Goal: Find specific page/section: Find specific page/section

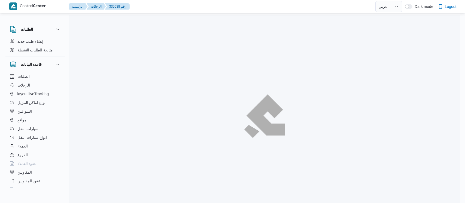
select select "ar"
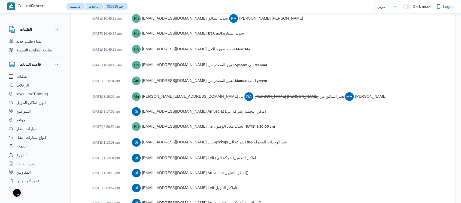
scroll to position [962, 0]
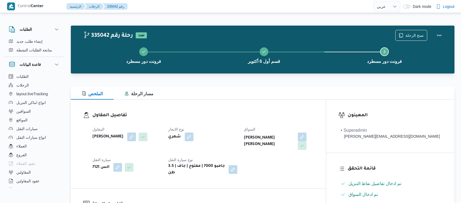
select select "ar"
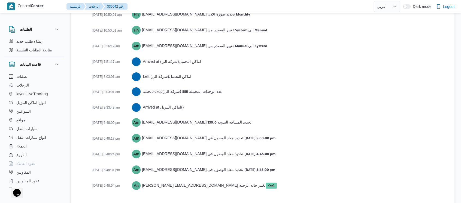
scroll to position [880, 0]
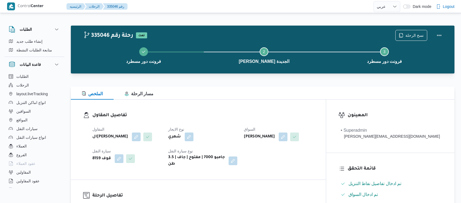
select select "ar"
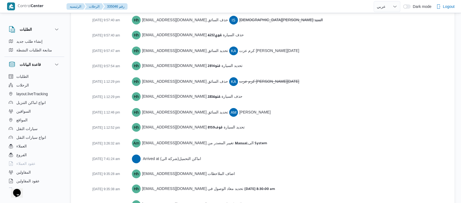
scroll to position [884, 0]
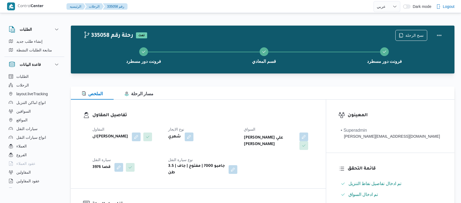
select select "ar"
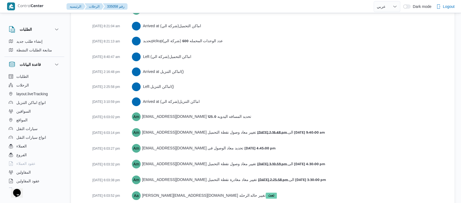
scroll to position [917, 0]
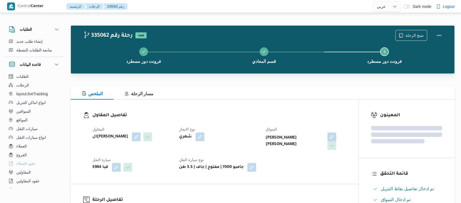
select select "ar"
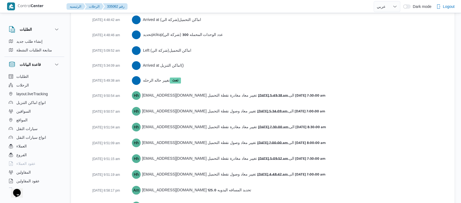
scroll to position [869, 0]
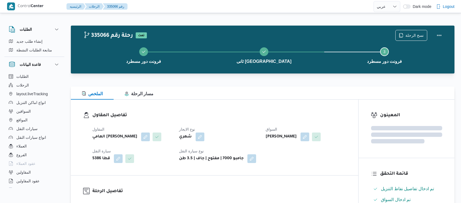
select select "ar"
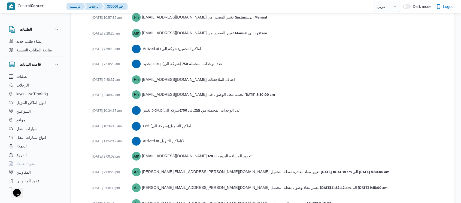
scroll to position [875, 0]
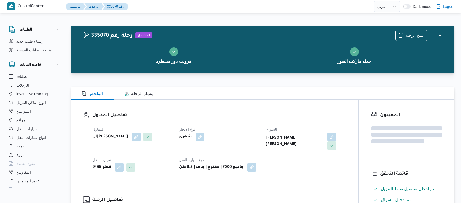
select select "ar"
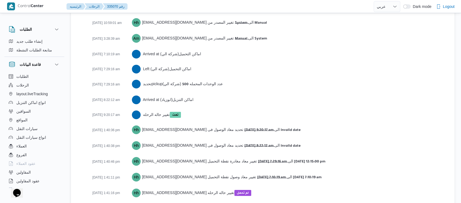
scroll to position [872, 0]
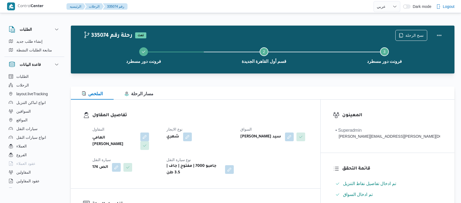
select select "ar"
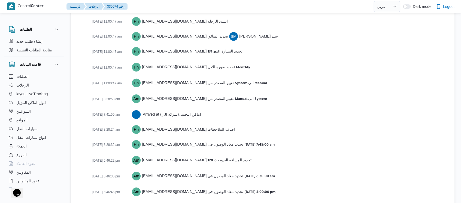
scroll to position [871, 0]
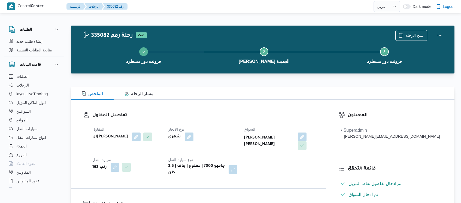
select select "ar"
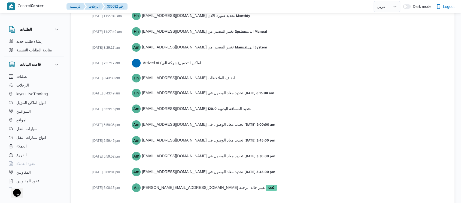
scroll to position [880, 0]
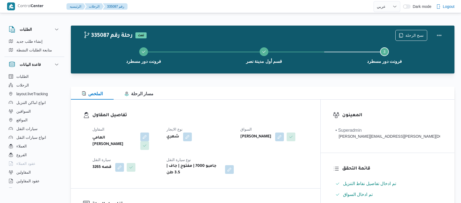
select select "ar"
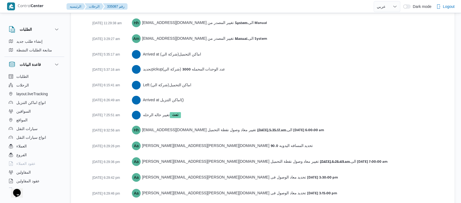
scroll to position [874, 0]
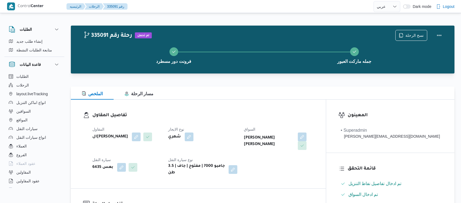
select select "ar"
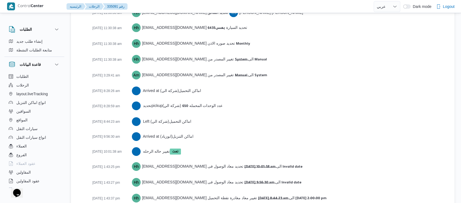
scroll to position [857, 0]
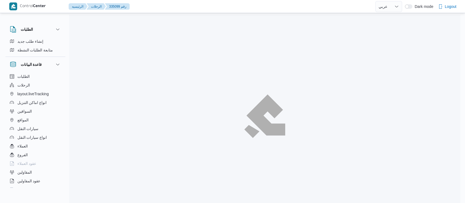
select select "ar"
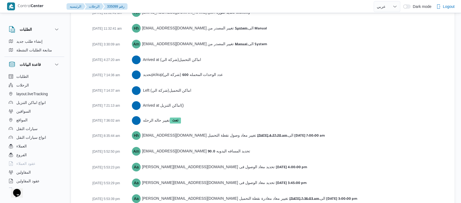
scroll to position [895, 0]
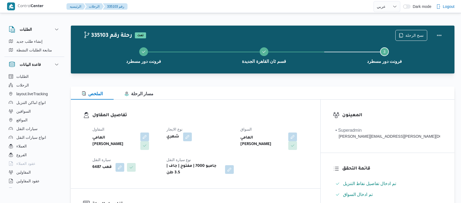
select select "ar"
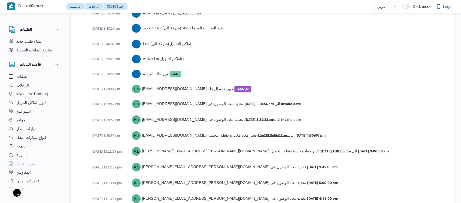
scroll to position [884, 0]
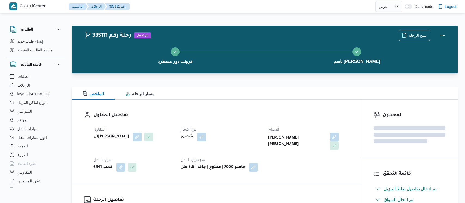
select select "ar"
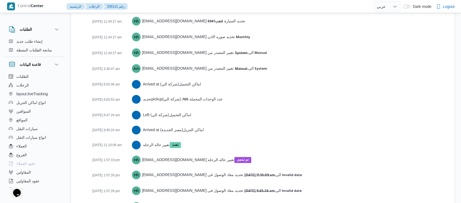
scroll to position [857, 0]
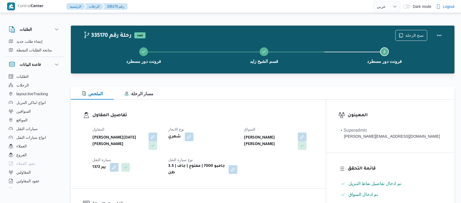
select select "ar"
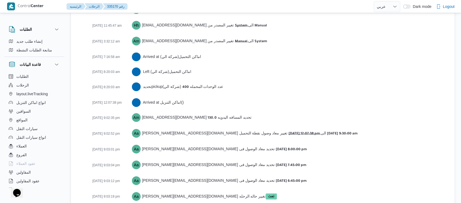
scroll to position [895, 0]
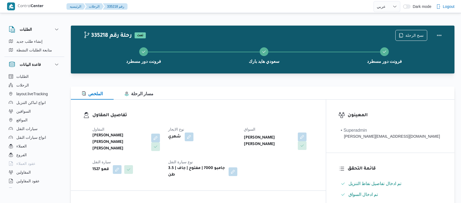
select select "ar"
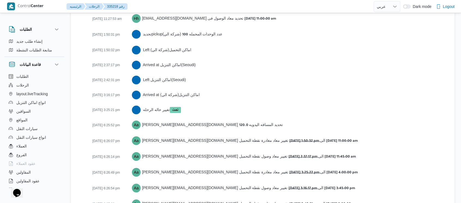
scroll to position [956, 0]
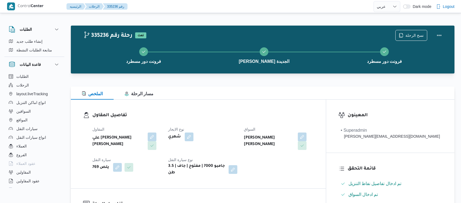
select select "ar"
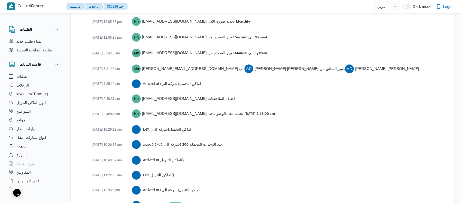
scroll to position [978, 0]
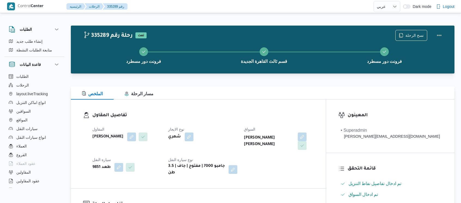
select select "ar"
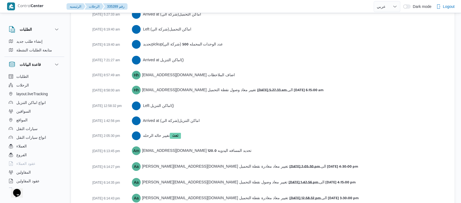
scroll to position [932, 0]
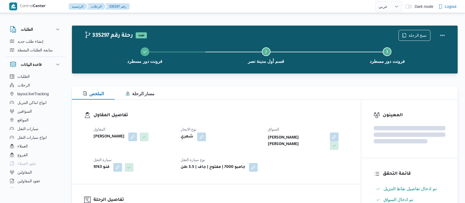
select select "ar"
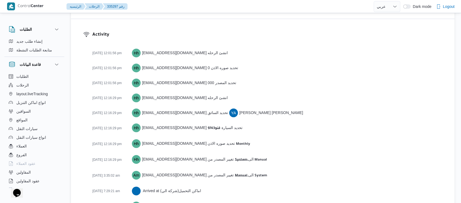
scroll to position [865, 0]
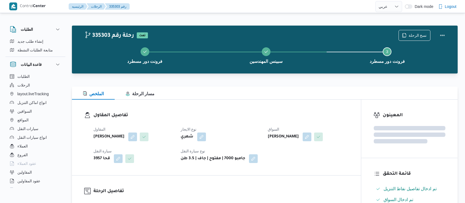
select select "ar"
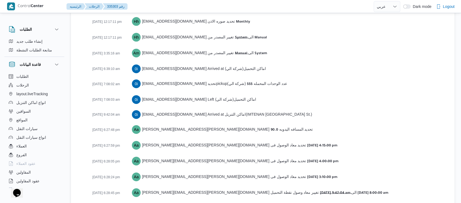
scroll to position [887, 0]
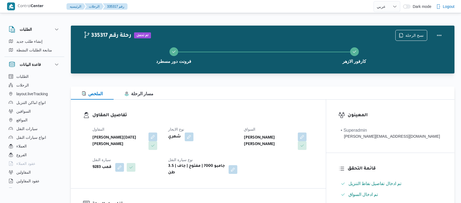
select select "ar"
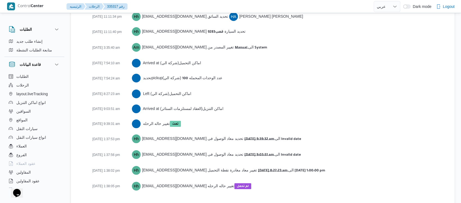
scroll to position [987, 0]
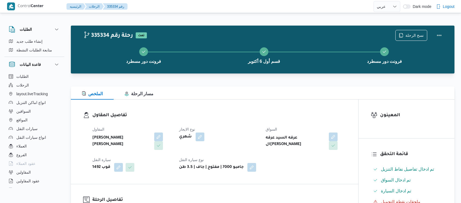
select select "ar"
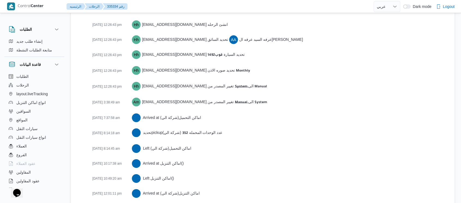
scroll to position [799, 0]
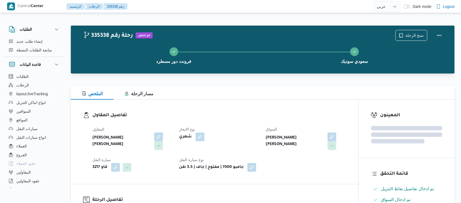
select select "ar"
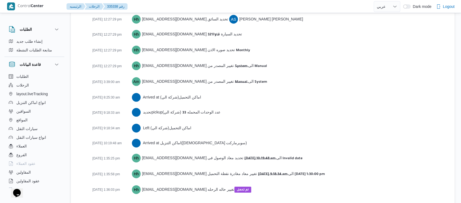
scroll to position [781, 0]
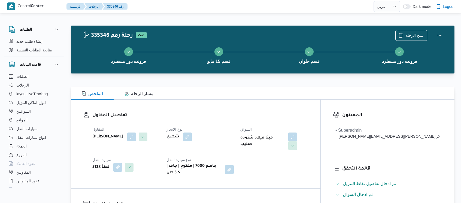
select select "ar"
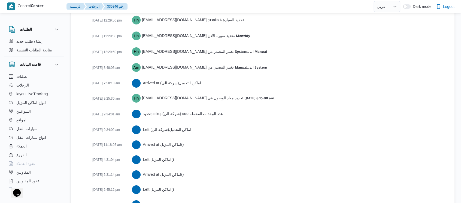
scroll to position [992, 0]
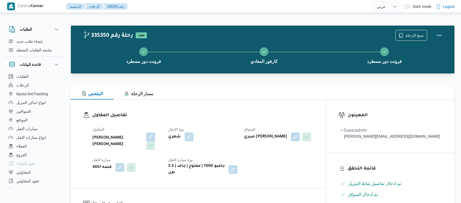
select select "ar"
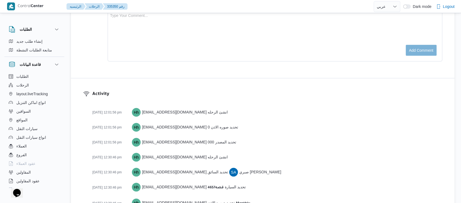
scroll to position [901, 0]
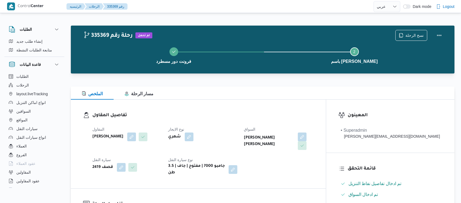
select select "ar"
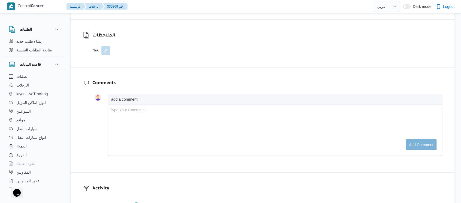
scroll to position [790, 0]
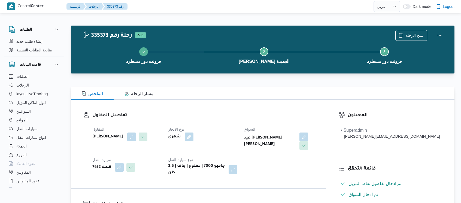
select select "ar"
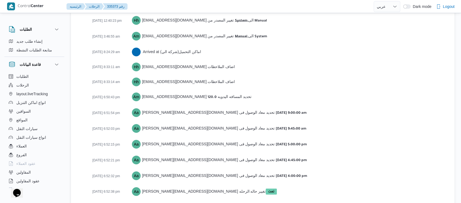
scroll to position [895, 0]
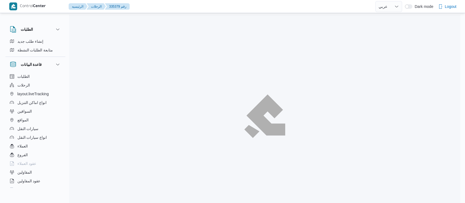
select select "ar"
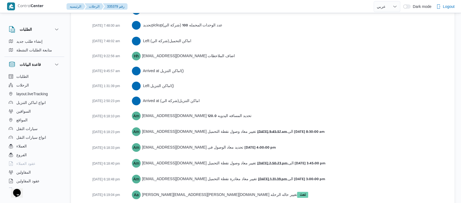
scroll to position [941, 0]
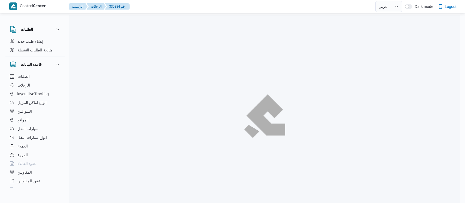
select select "ar"
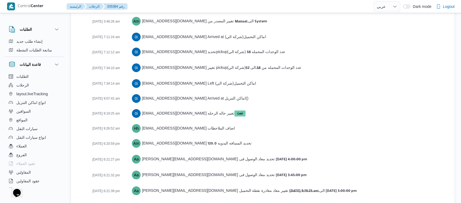
scroll to position [941, 0]
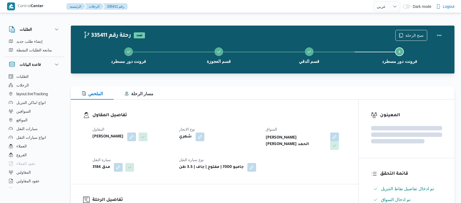
select select "ar"
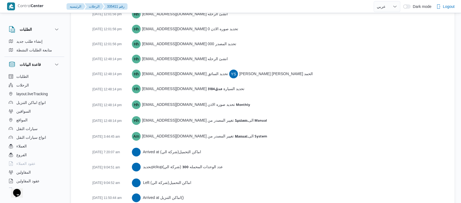
scroll to position [955, 0]
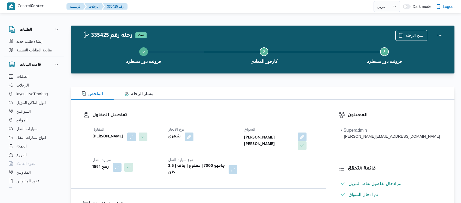
select select "ar"
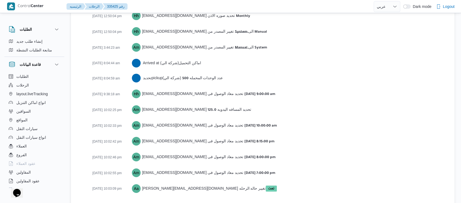
scroll to position [880, 0]
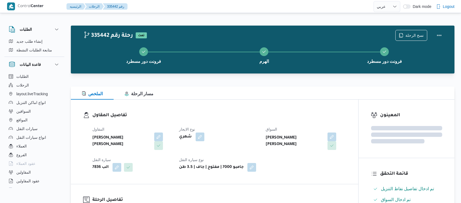
select select "ar"
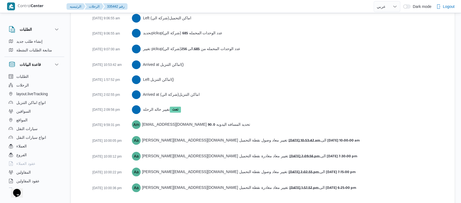
scroll to position [956, 0]
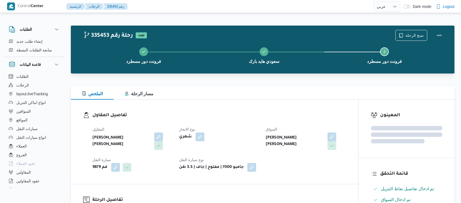
select select "ar"
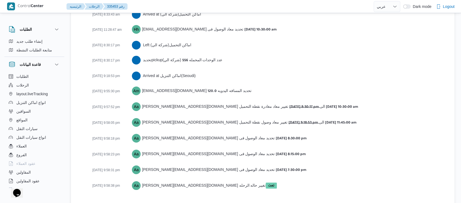
scroll to position [925, 0]
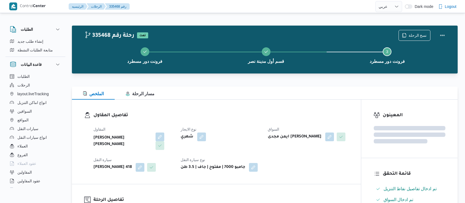
select select "ar"
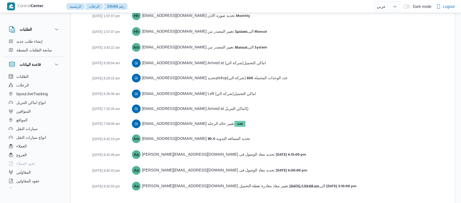
scroll to position [880, 0]
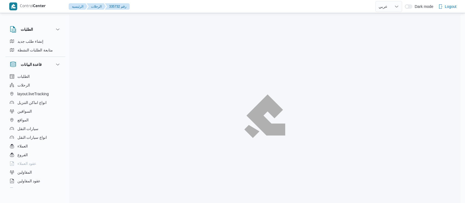
select select "ar"
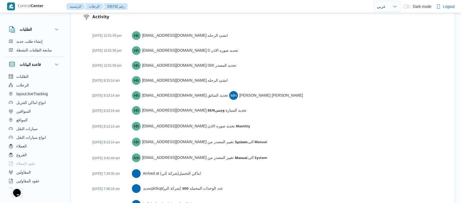
scroll to position [866, 0]
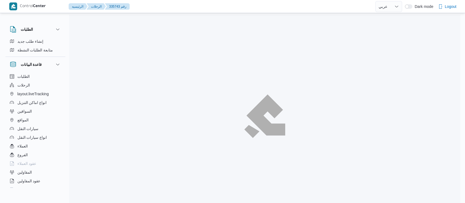
select select "ar"
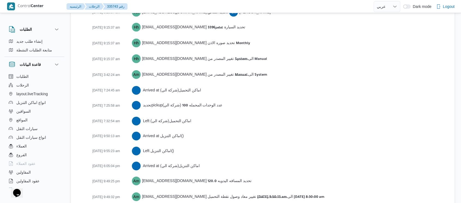
scroll to position [901, 0]
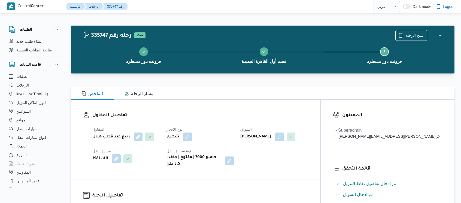
select select "ar"
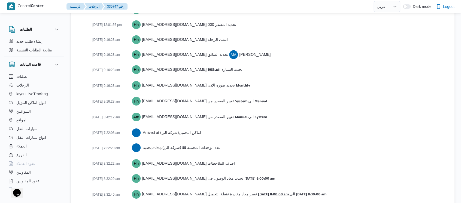
scroll to position [971, 0]
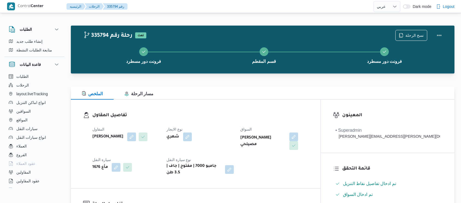
select select "ar"
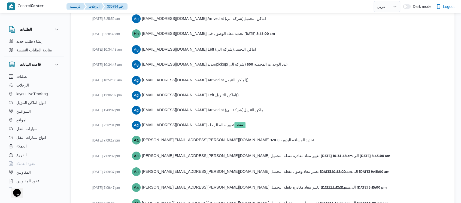
scroll to position [956, 0]
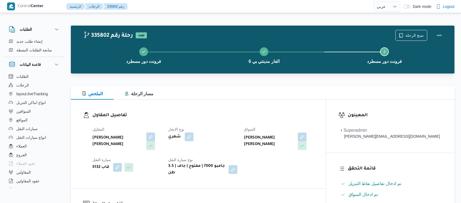
select select "ar"
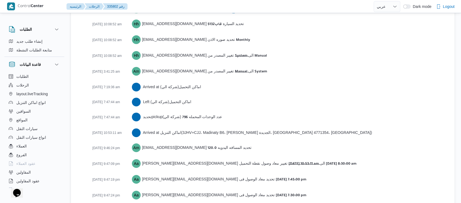
scroll to position [887, 0]
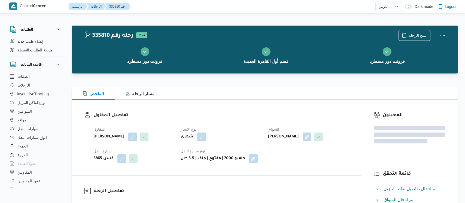
select select "ar"
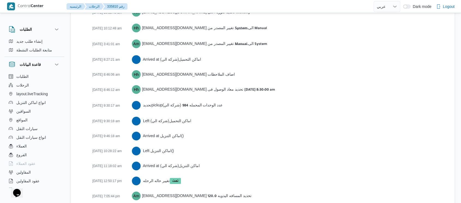
scroll to position [947, 0]
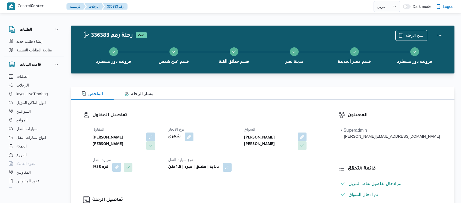
select select "ar"
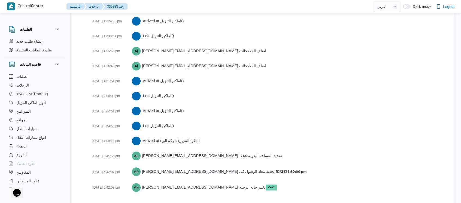
scroll to position [1005, 0]
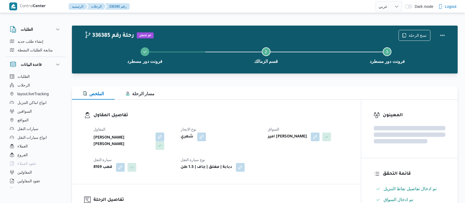
select select "ar"
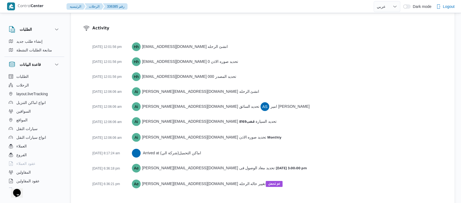
scroll to position [758, 0]
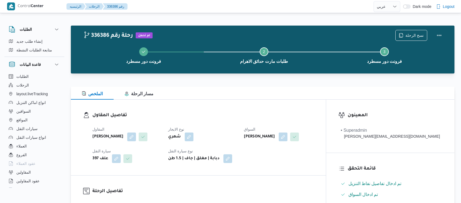
select select "ar"
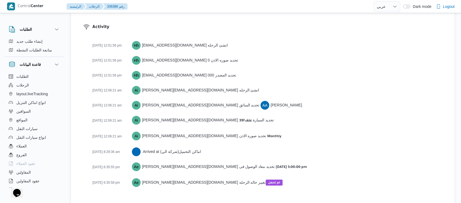
scroll to position [750, 0]
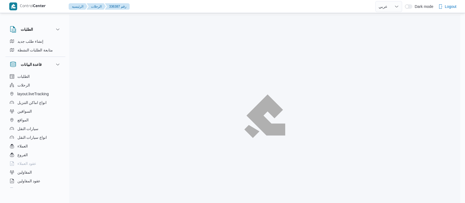
select select "ar"
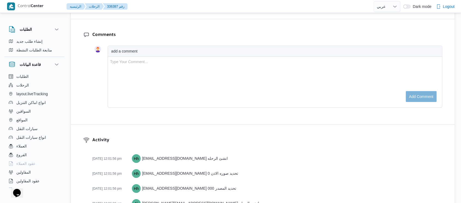
scroll to position [955, 0]
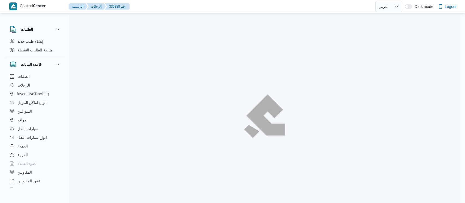
select select "ar"
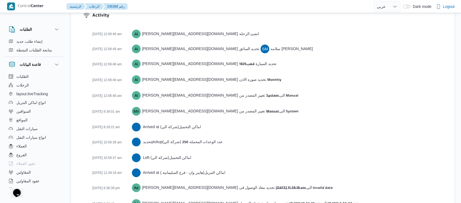
scroll to position [795, 0]
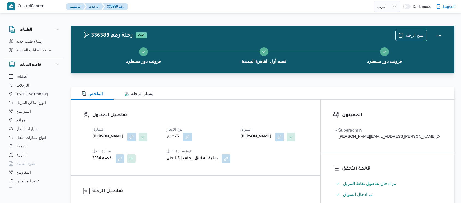
select select "ar"
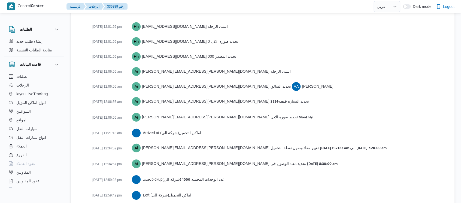
scroll to position [1002, 0]
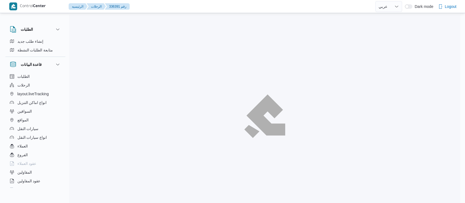
select select "ar"
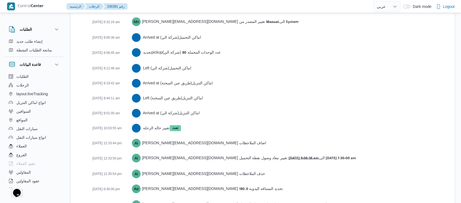
scroll to position [917, 0]
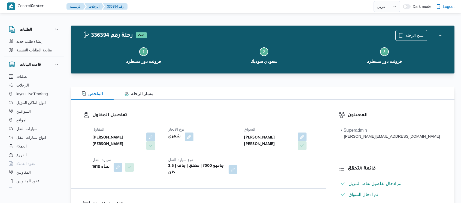
select select "ar"
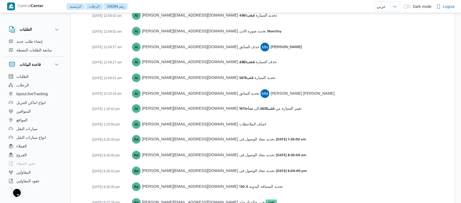
scroll to position [880, 0]
